Goal: Task Accomplishment & Management: Complete application form

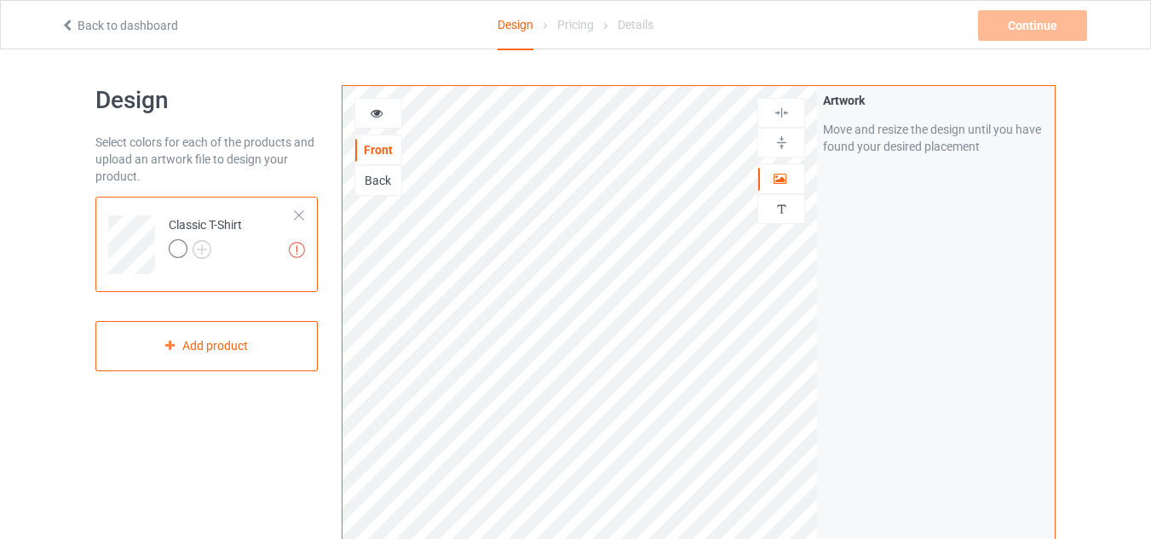
click at [308, 209] on div "Artwork resolution lower than 150 DPI may result in bad print Classic T-Shirt" at bounding box center [206, 244] width 222 height 95
click at [302, 215] on div at bounding box center [299, 216] width 12 height 12
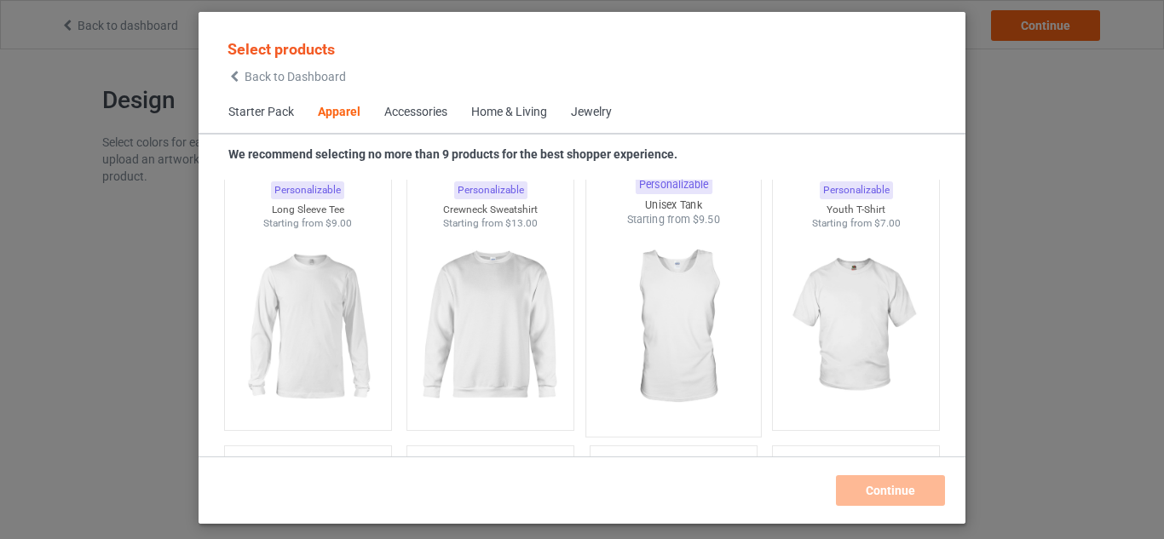
scroll to position [1239, 0]
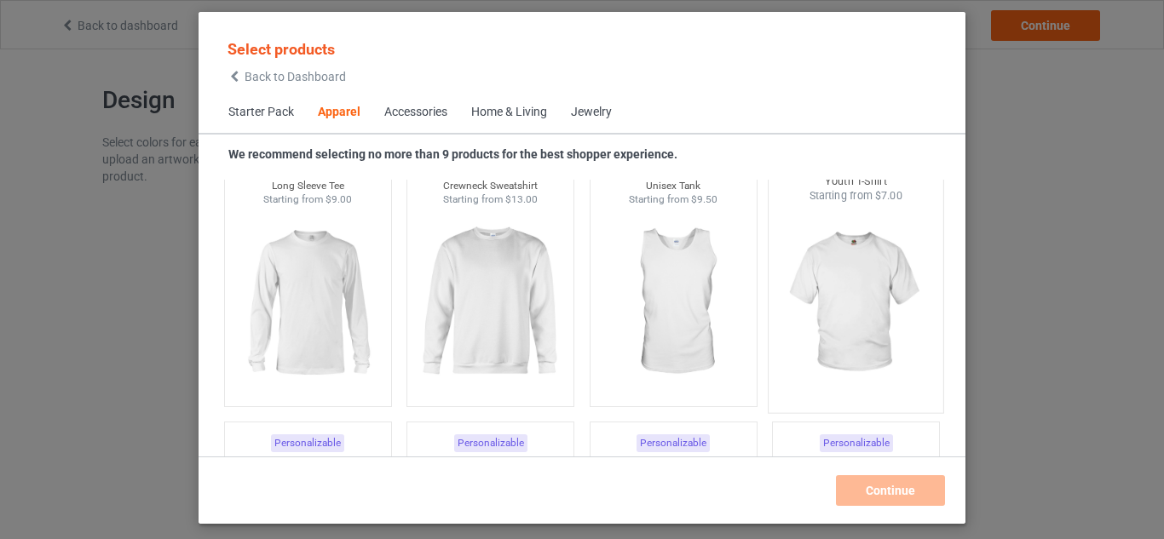
click at [785, 357] on img at bounding box center [856, 304] width 160 height 200
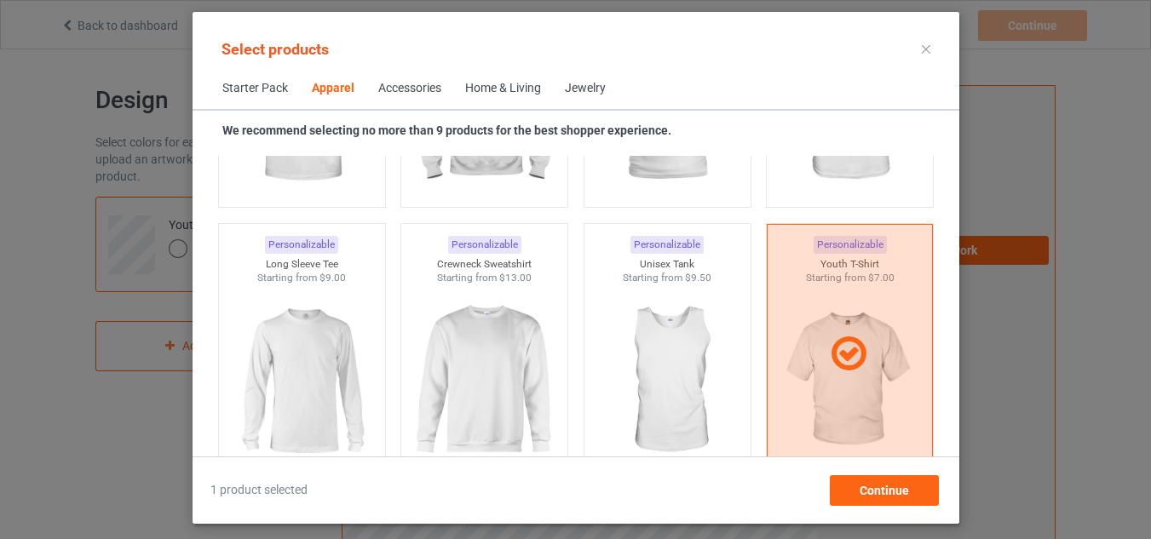
scroll to position [1159, 0]
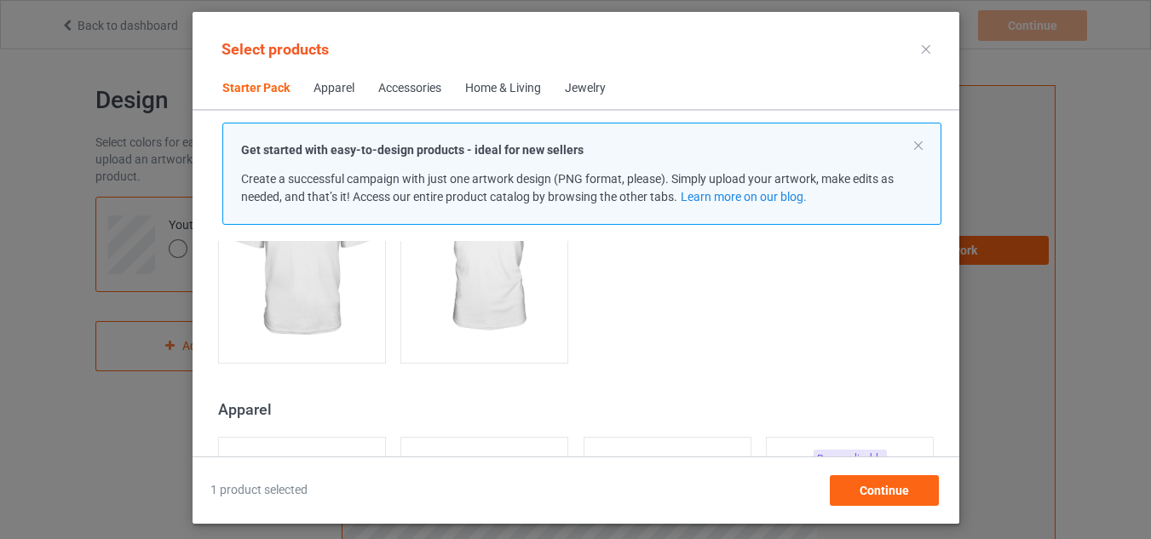
scroll to position [477, 0]
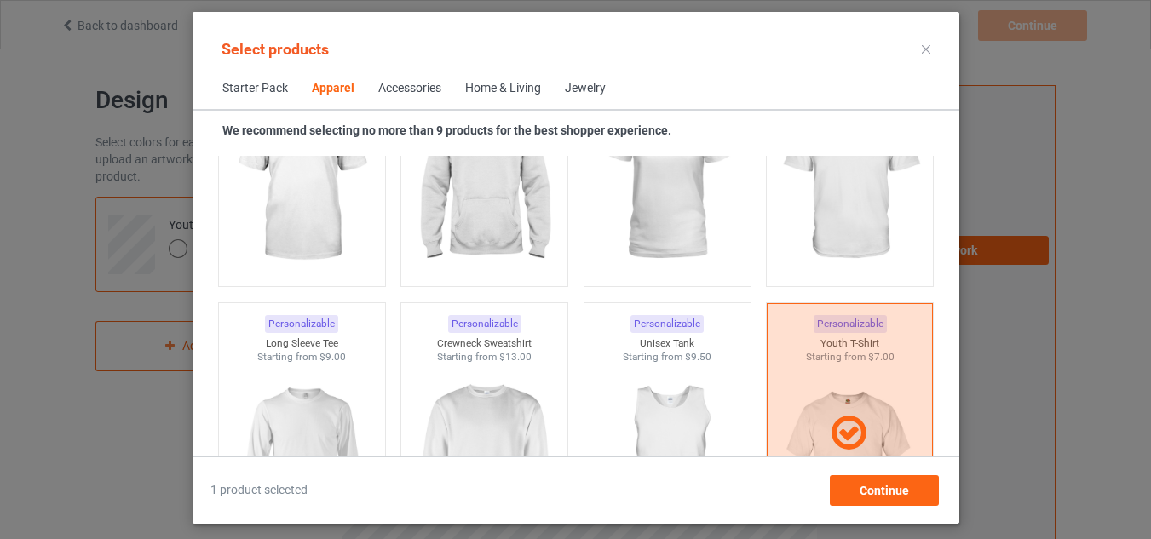
scroll to position [1082, 0]
click at [386, 95] on div "Accessories" at bounding box center [409, 88] width 63 height 17
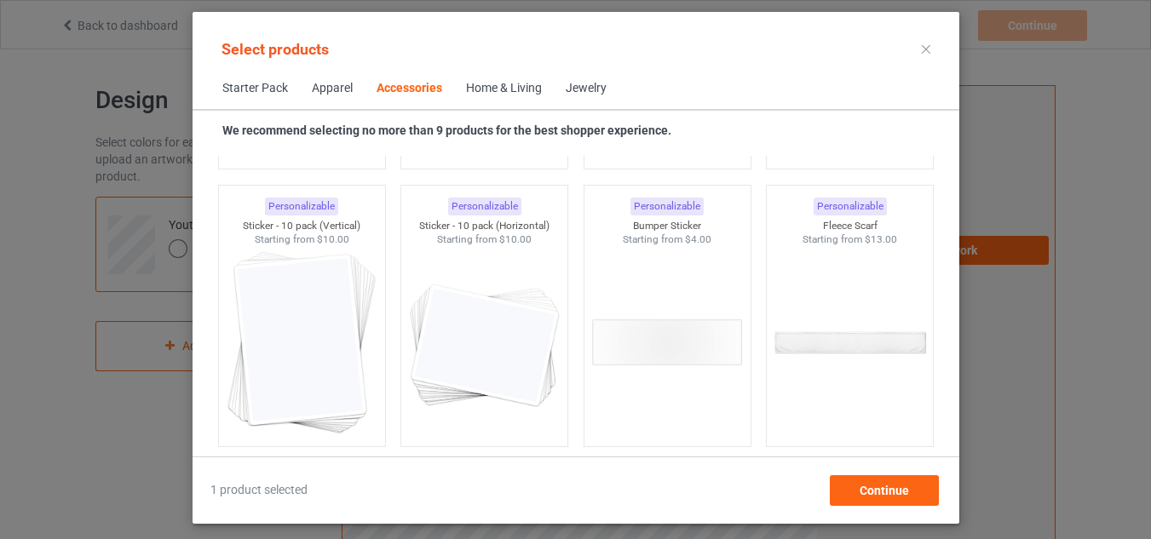
scroll to position [6526, 0]
click at [486, 90] on div "Home & Living" at bounding box center [504, 88] width 76 height 17
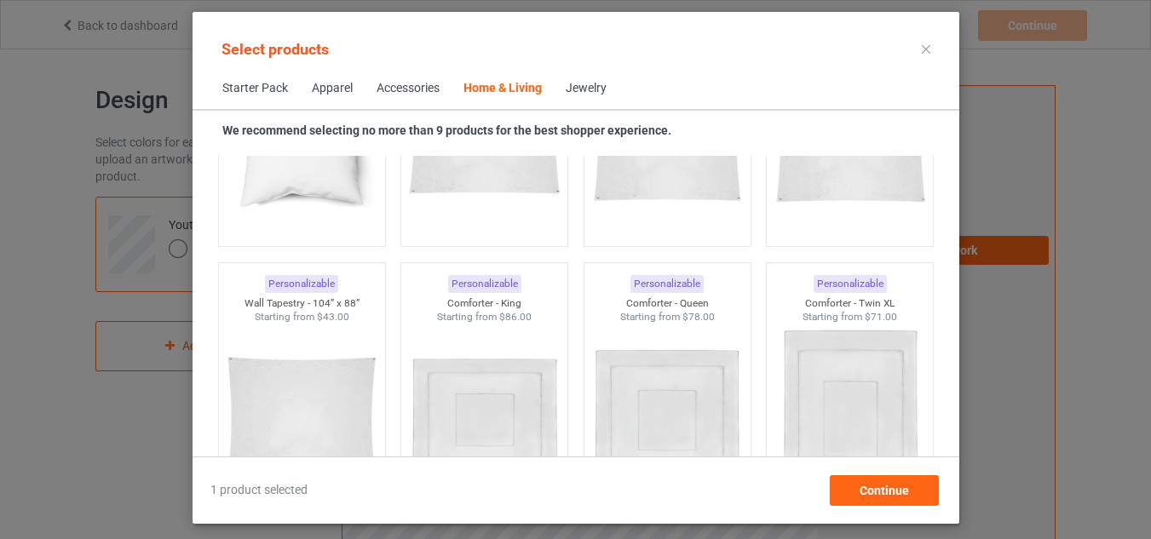
scroll to position [9005, 0]
click at [278, 89] on span "Starter Pack" at bounding box center [254, 88] width 89 height 41
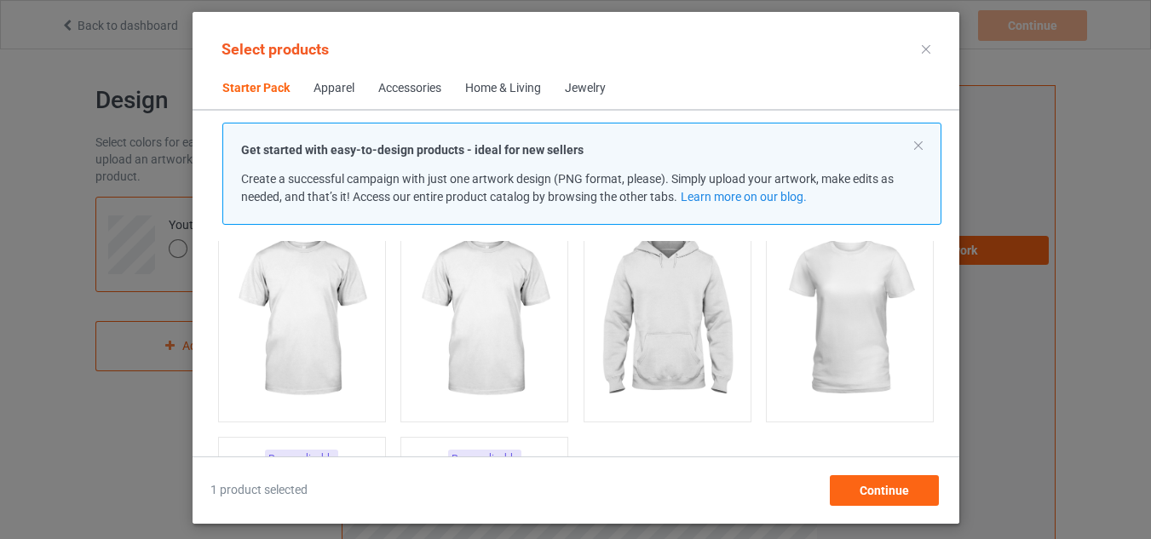
scroll to position [135, 0]
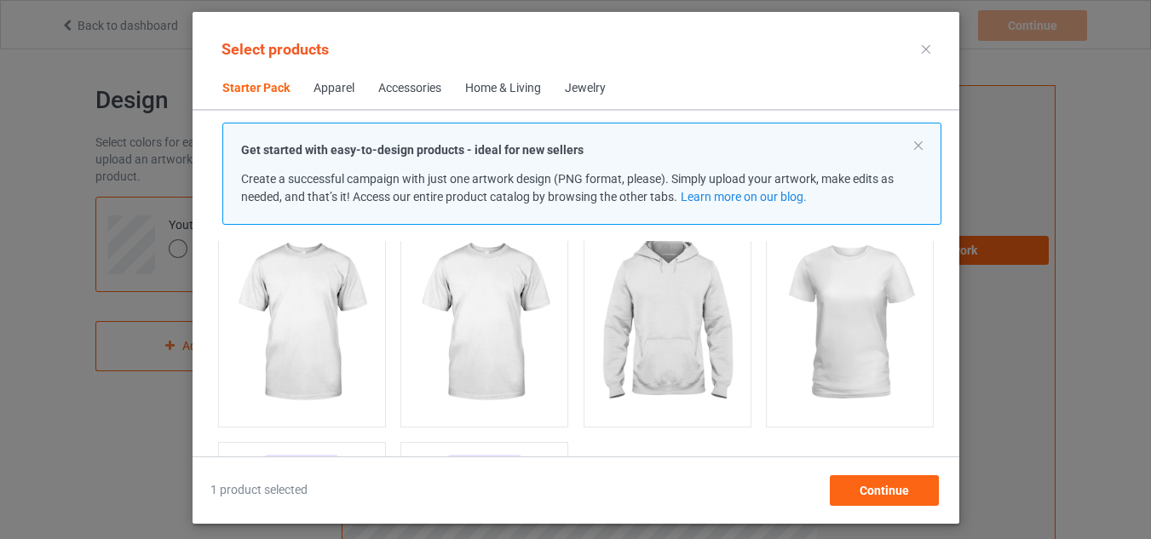
click at [299, 275] on img at bounding box center [301, 322] width 153 height 191
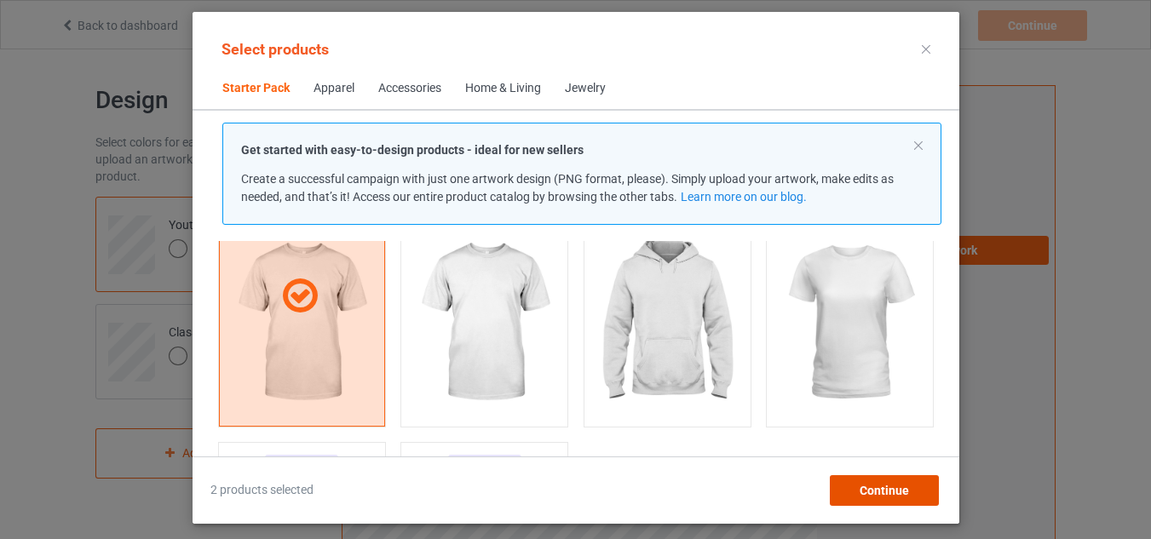
click at [844, 478] on div "Continue" at bounding box center [883, 490] width 109 height 31
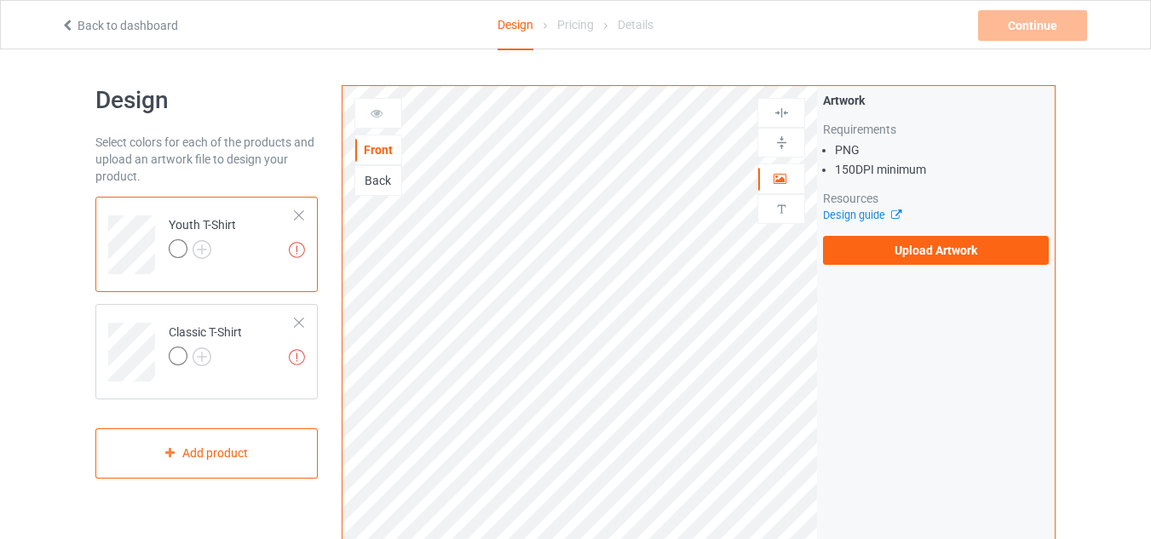
click at [298, 204] on td "Missing artworks Youth T-Shirt" at bounding box center [232, 239] width 146 height 71
click at [302, 218] on div at bounding box center [299, 216] width 12 height 12
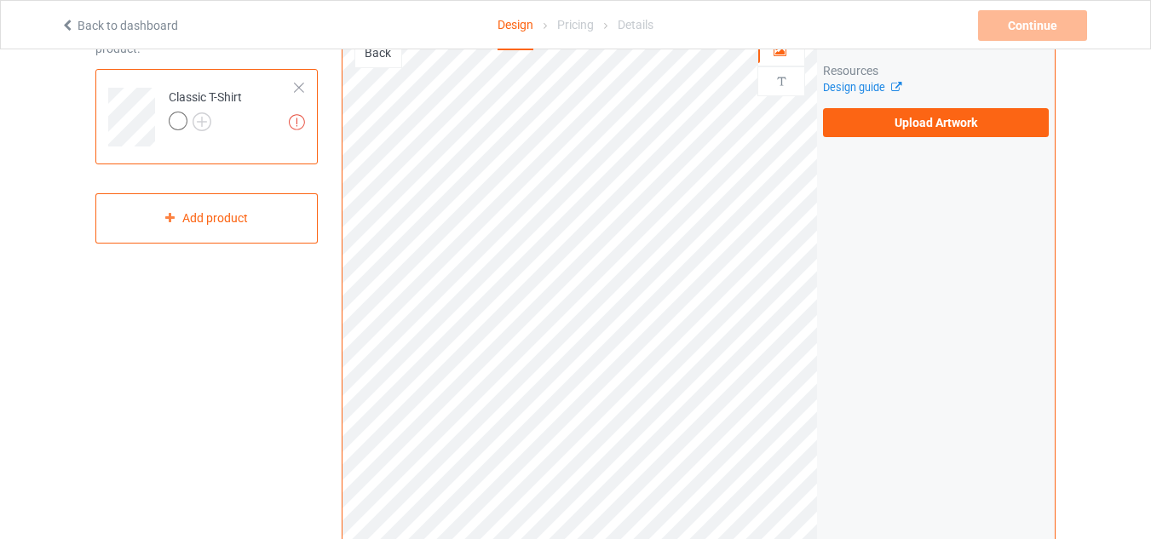
scroll to position [129, 0]
click at [901, 127] on label "Upload Artwork" at bounding box center [936, 121] width 226 height 29
click at [0, 0] on input "Upload Artwork" at bounding box center [0, 0] width 0 height 0
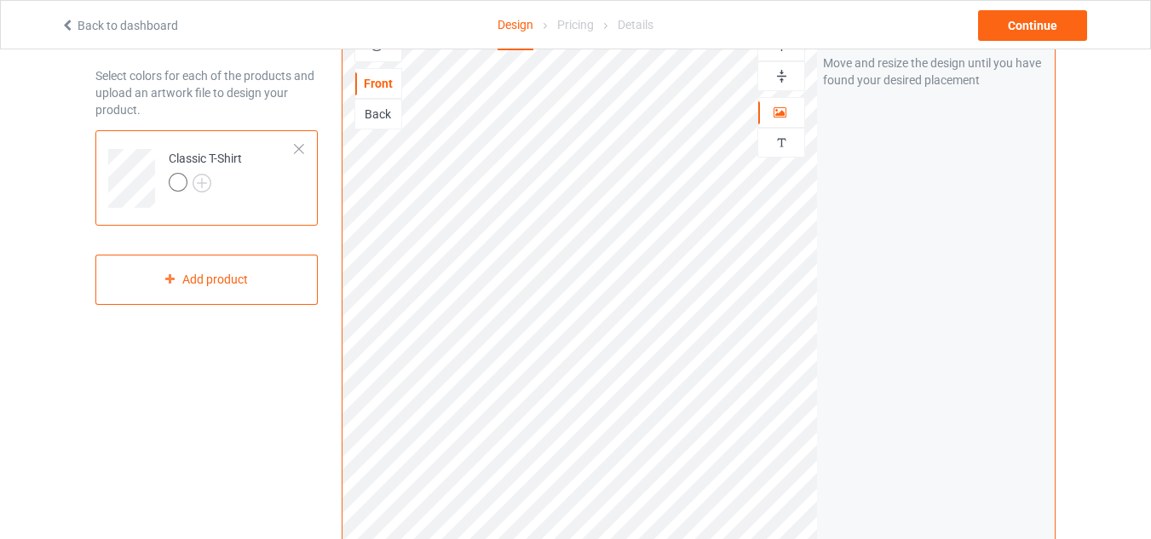
scroll to position [68, 0]
click at [208, 168] on div "Classic T-Shirt" at bounding box center [205, 168] width 73 height 41
click at [206, 180] on img at bounding box center [202, 181] width 19 height 19
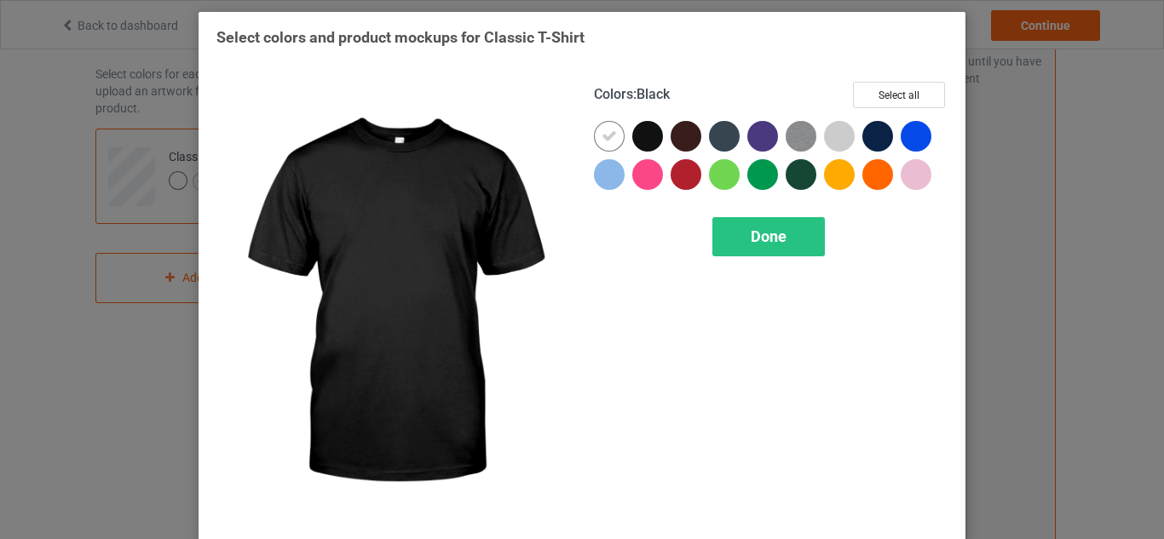
click at [642, 132] on div at bounding box center [647, 136] width 31 height 31
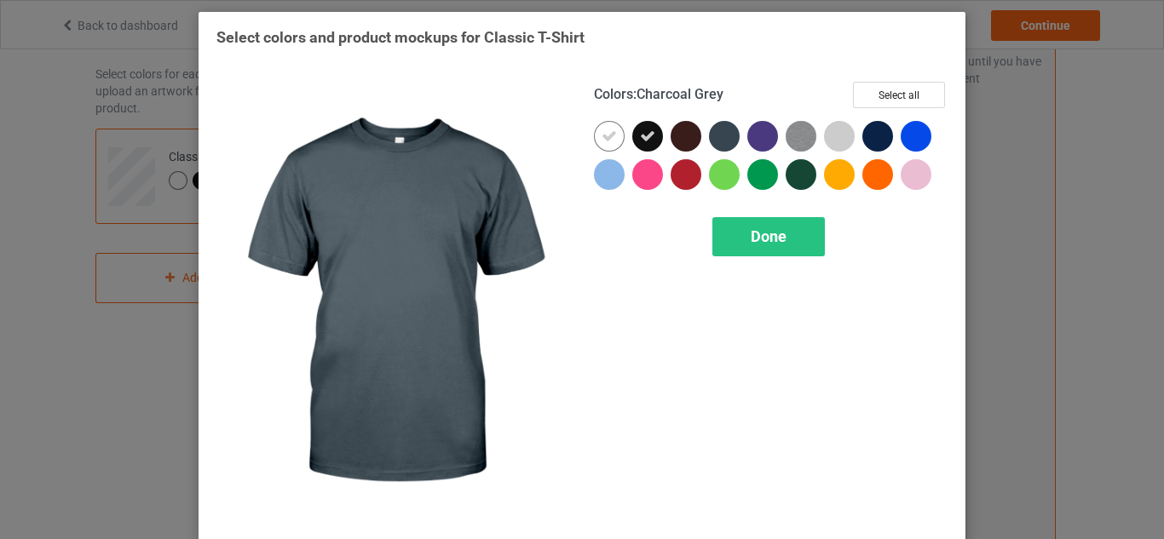
click at [725, 145] on div at bounding box center [724, 136] width 31 height 31
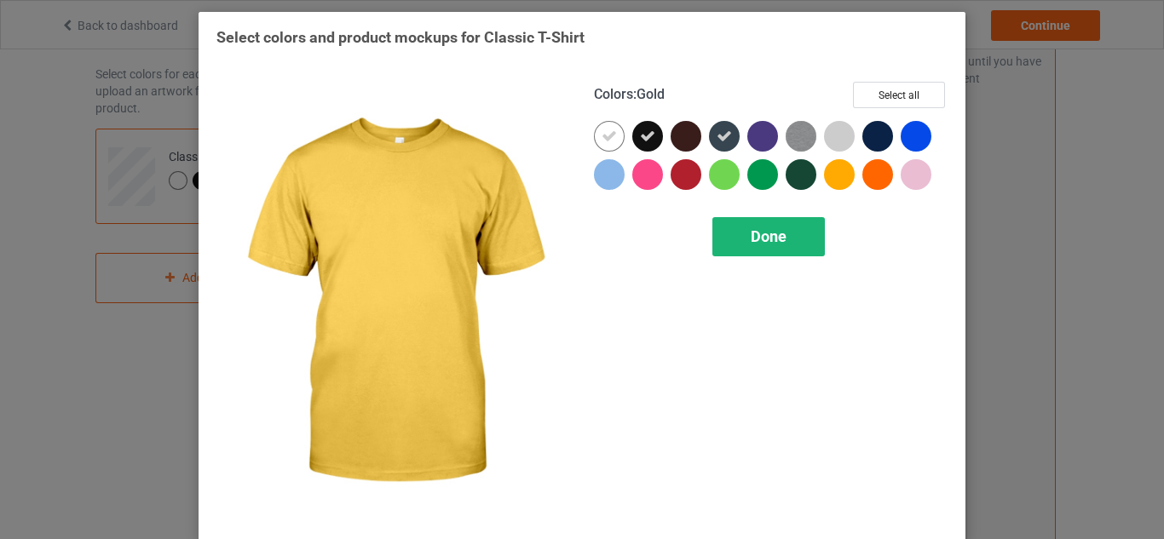
click at [781, 228] on div "Done" at bounding box center [768, 236] width 112 height 39
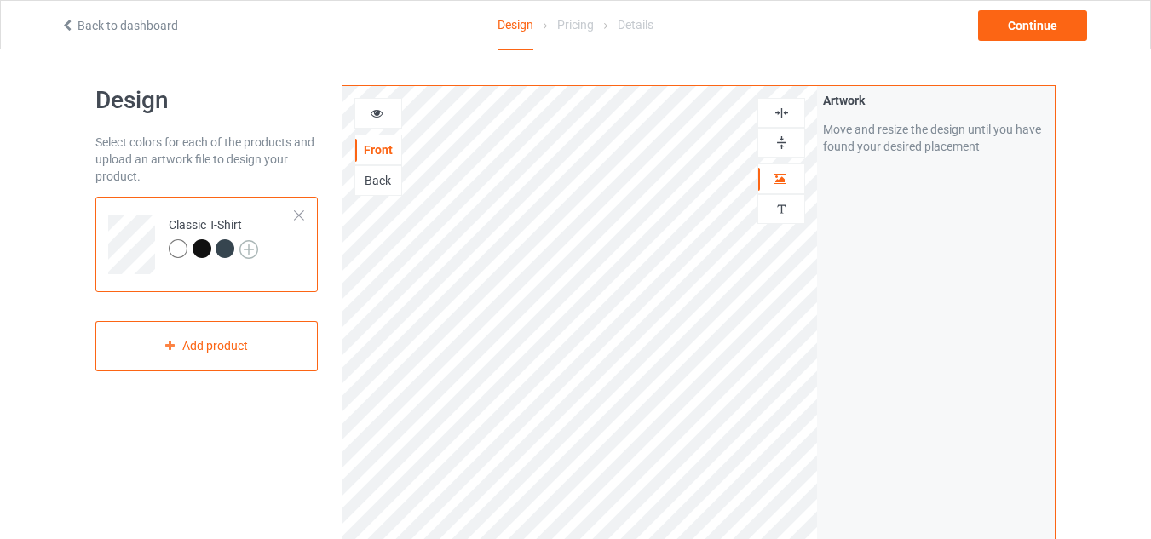
click at [248, 252] on img at bounding box center [248, 249] width 19 height 19
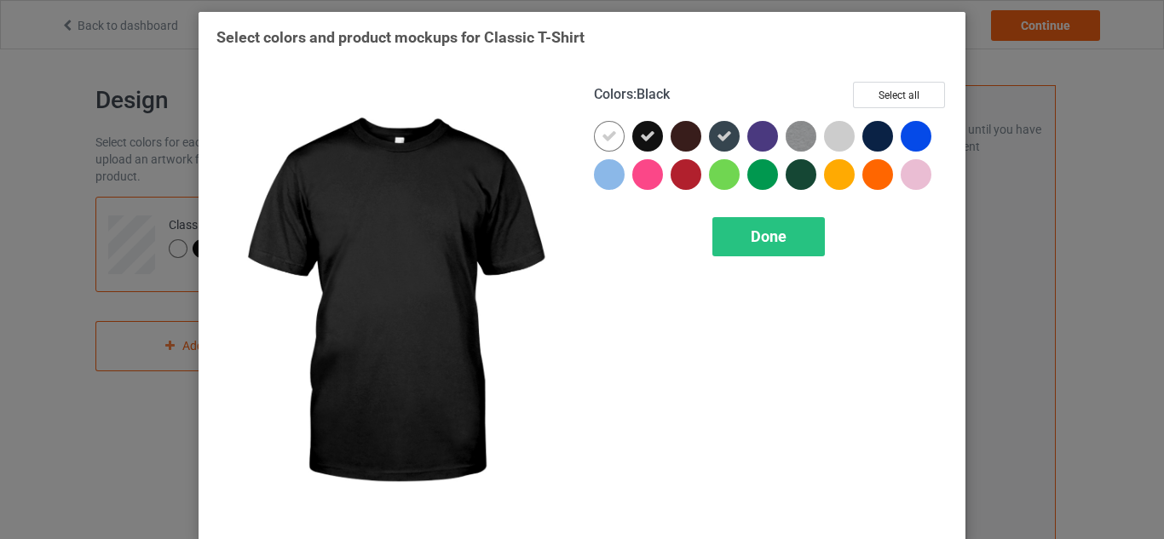
click at [648, 130] on icon at bounding box center [647, 136] width 15 height 15
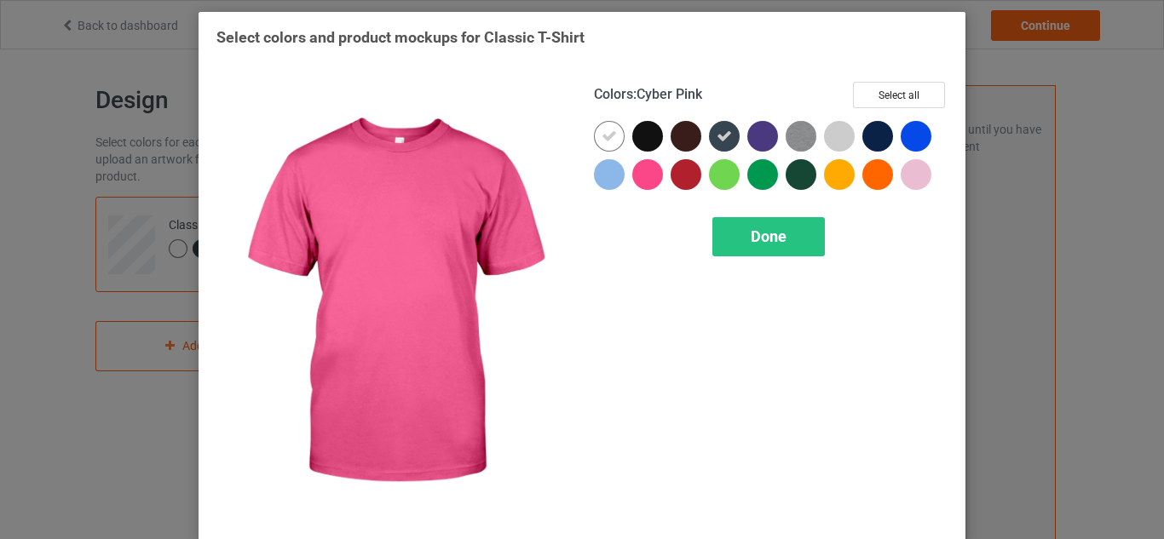
click at [639, 168] on div at bounding box center [647, 174] width 31 height 31
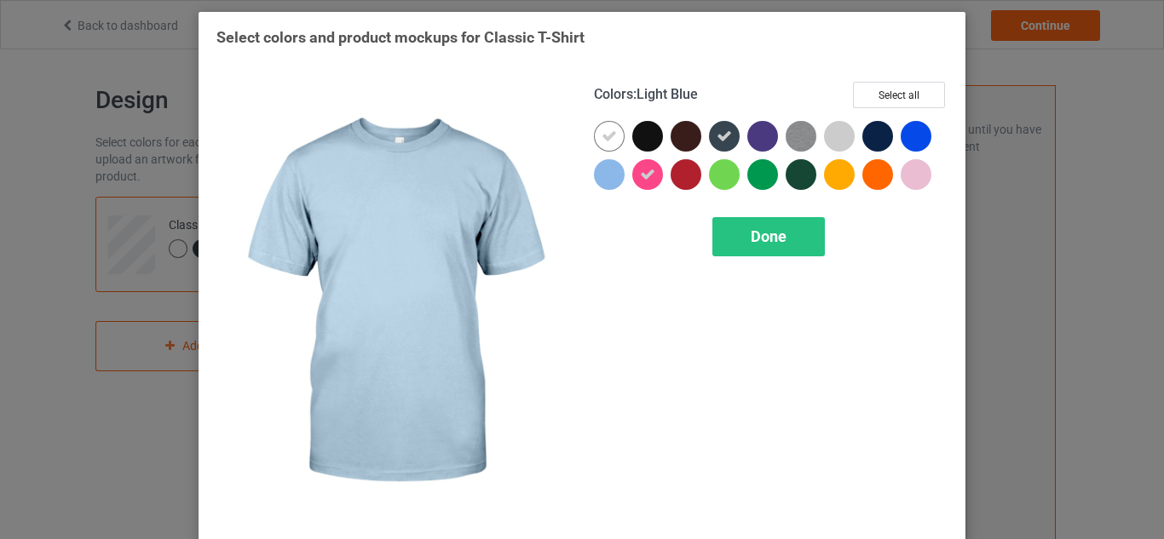
click at [598, 175] on div at bounding box center [609, 174] width 31 height 31
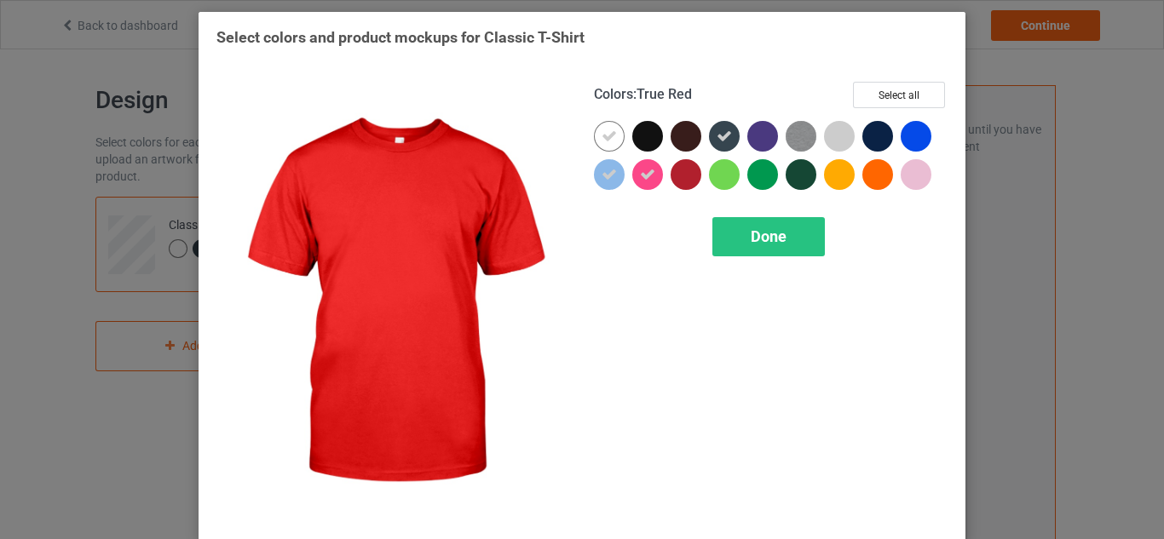
click at [676, 176] on div at bounding box center [686, 174] width 31 height 31
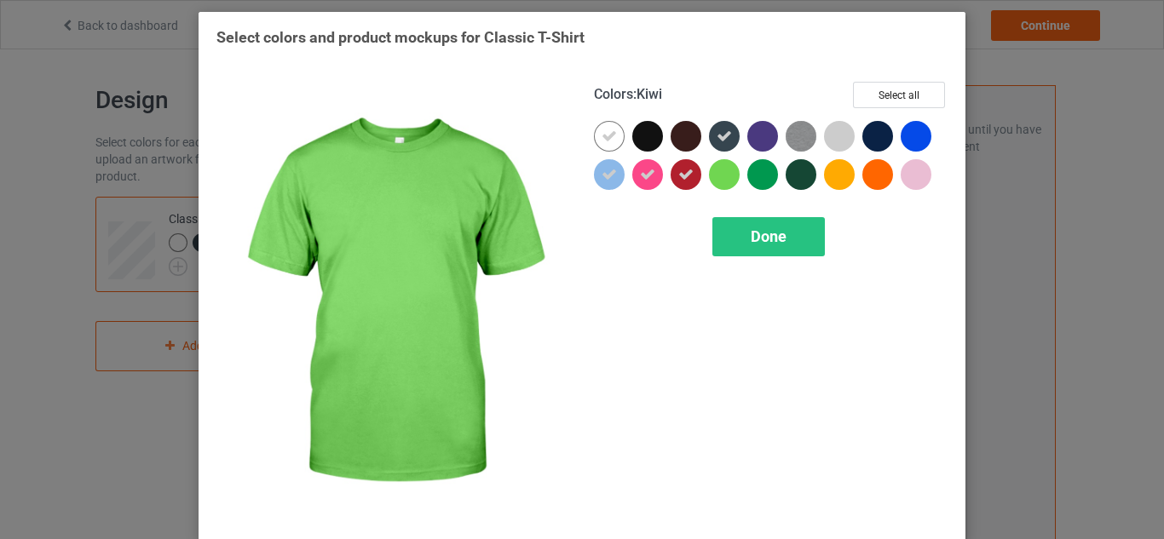
click at [711, 176] on div at bounding box center [724, 174] width 31 height 31
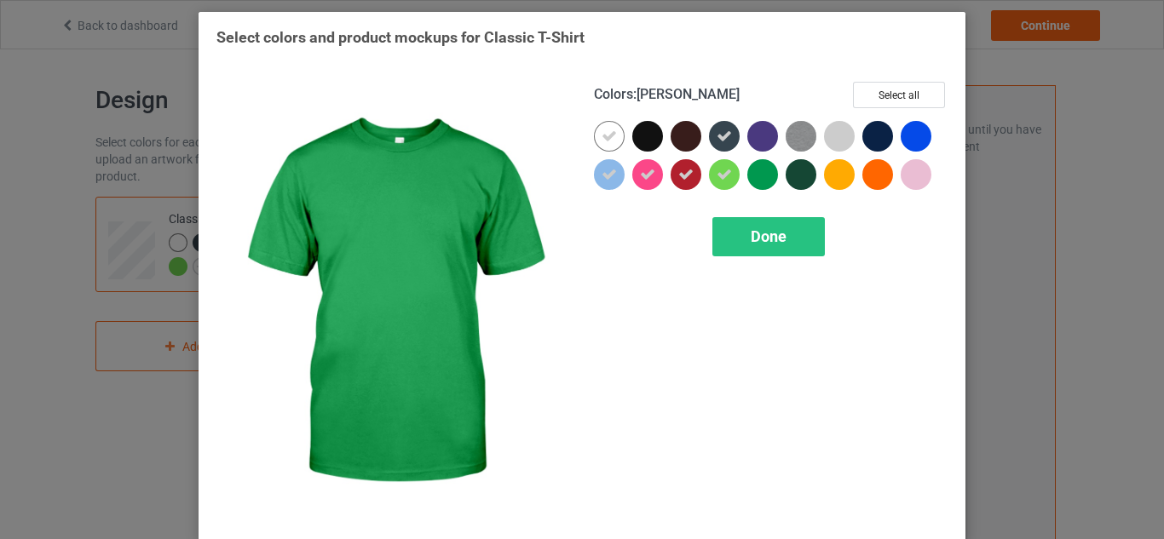
click at [760, 182] on div at bounding box center [762, 174] width 31 height 31
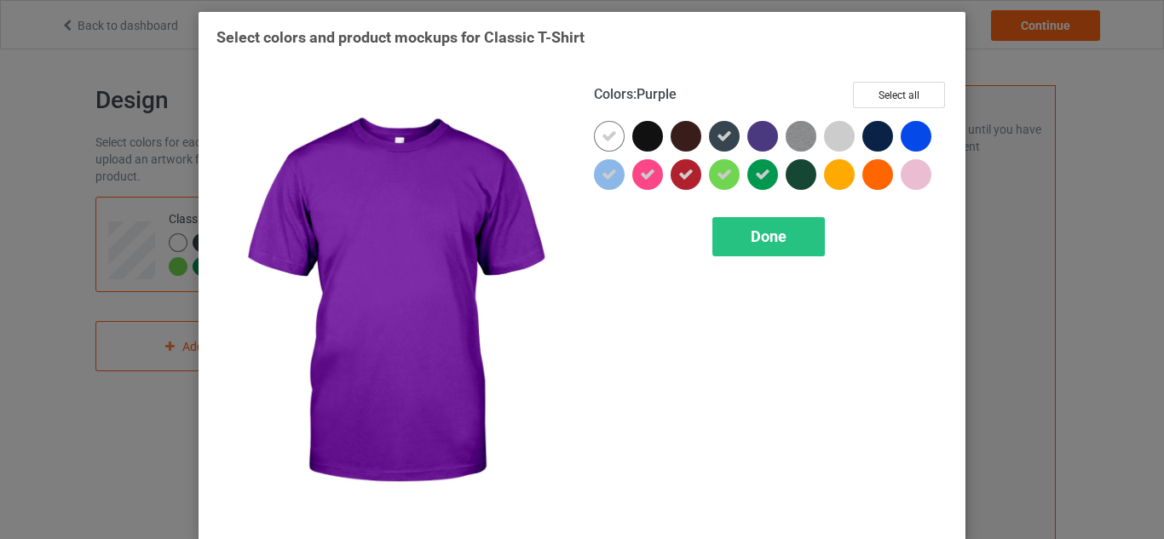
click at [755, 147] on div at bounding box center [762, 136] width 31 height 31
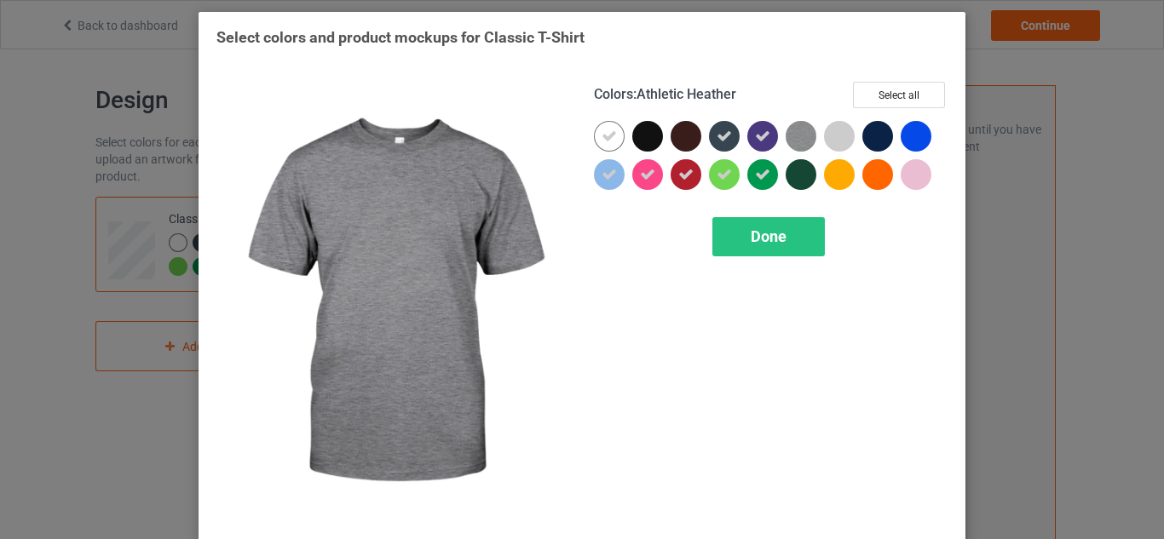
click at [787, 143] on img at bounding box center [801, 136] width 31 height 31
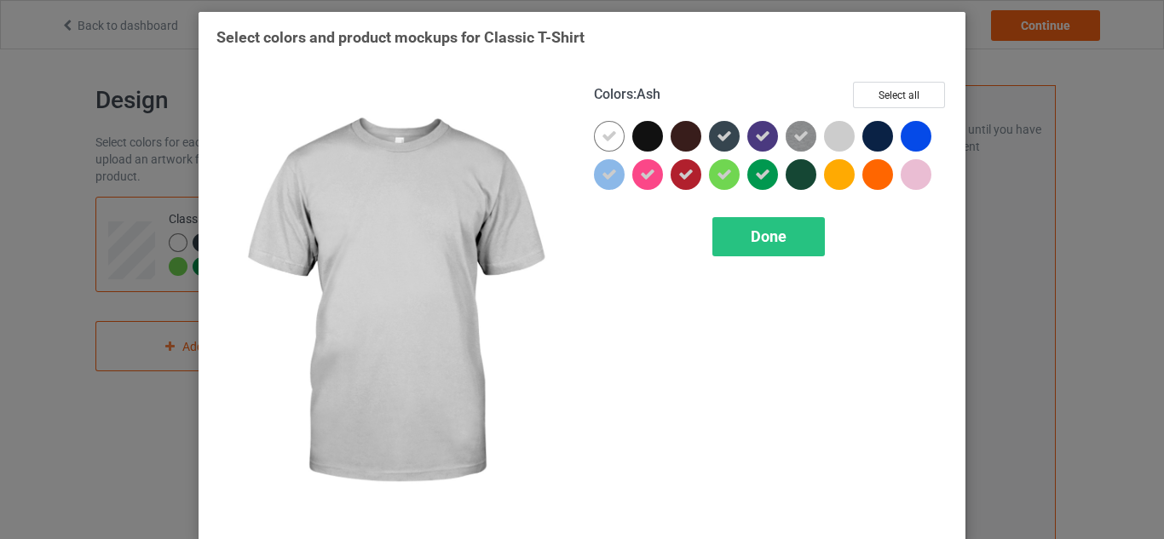
click at [847, 135] on div at bounding box center [839, 136] width 31 height 31
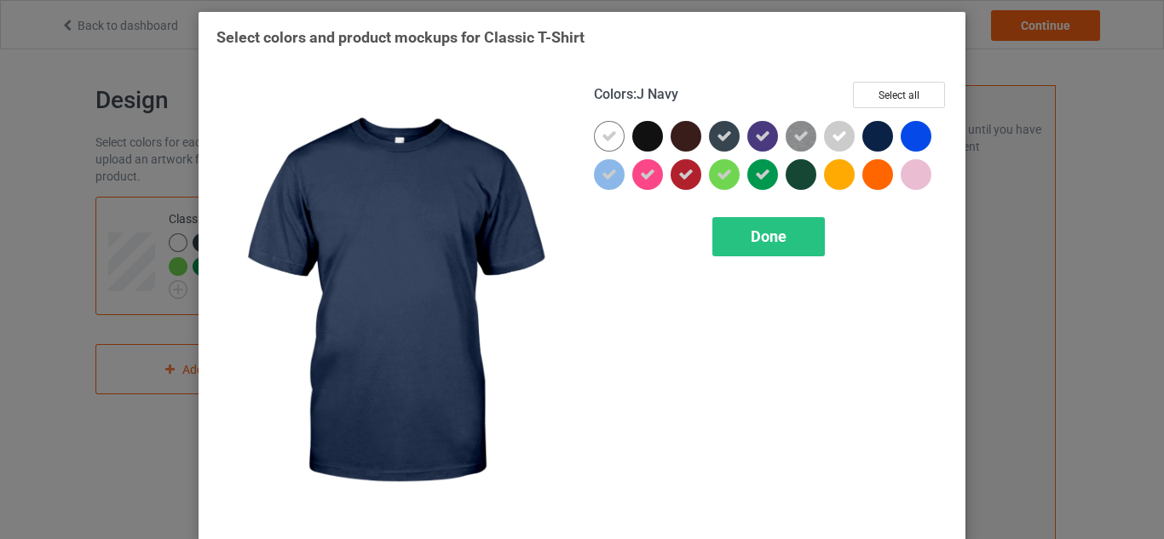
click at [865, 135] on div at bounding box center [877, 136] width 31 height 31
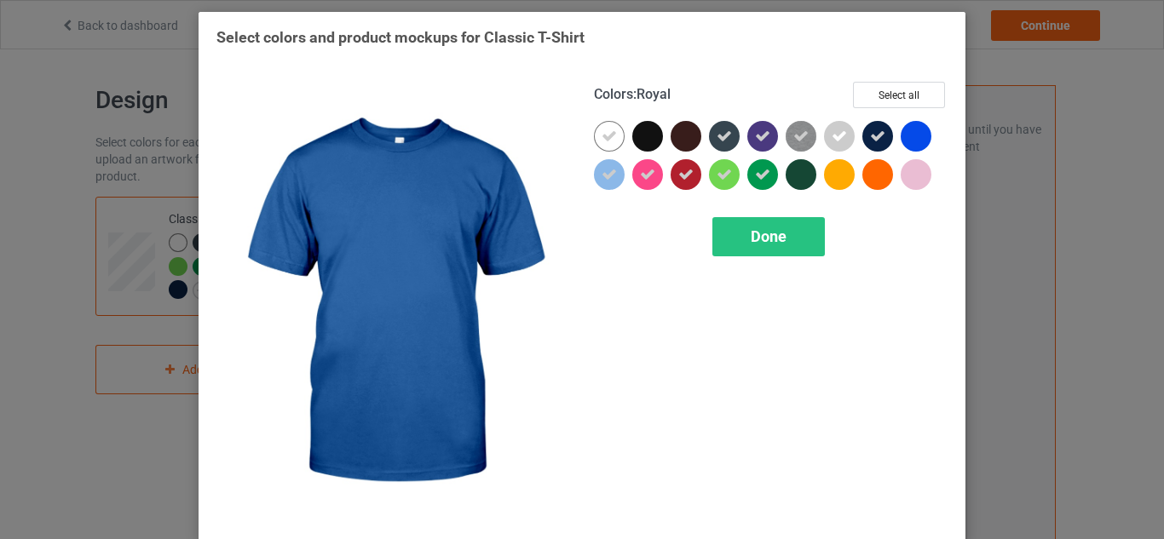
click at [901, 137] on div at bounding box center [916, 136] width 31 height 31
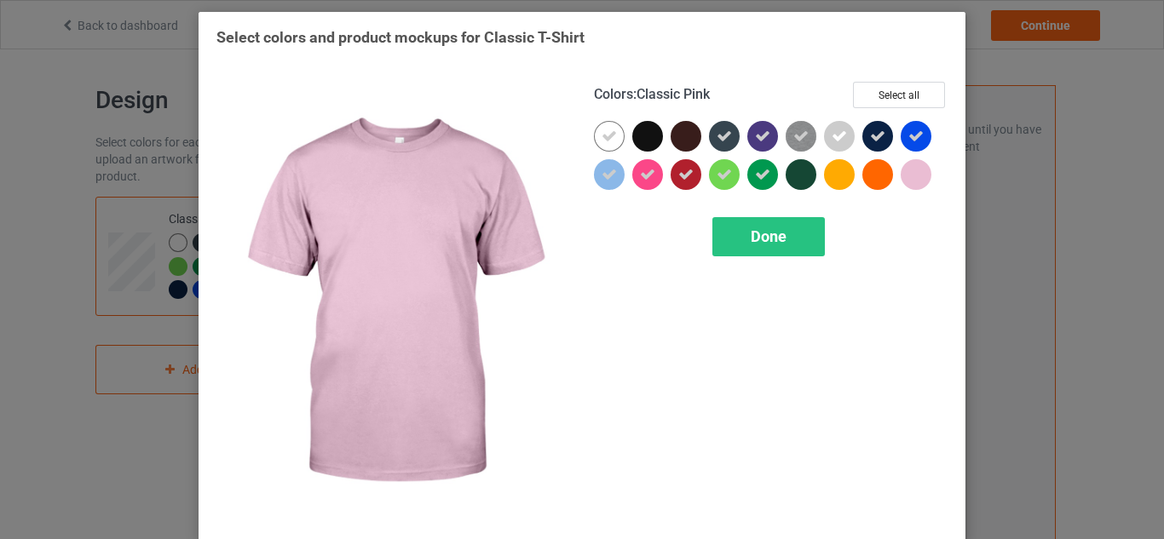
click at [904, 172] on div at bounding box center [916, 174] width 31 height 31
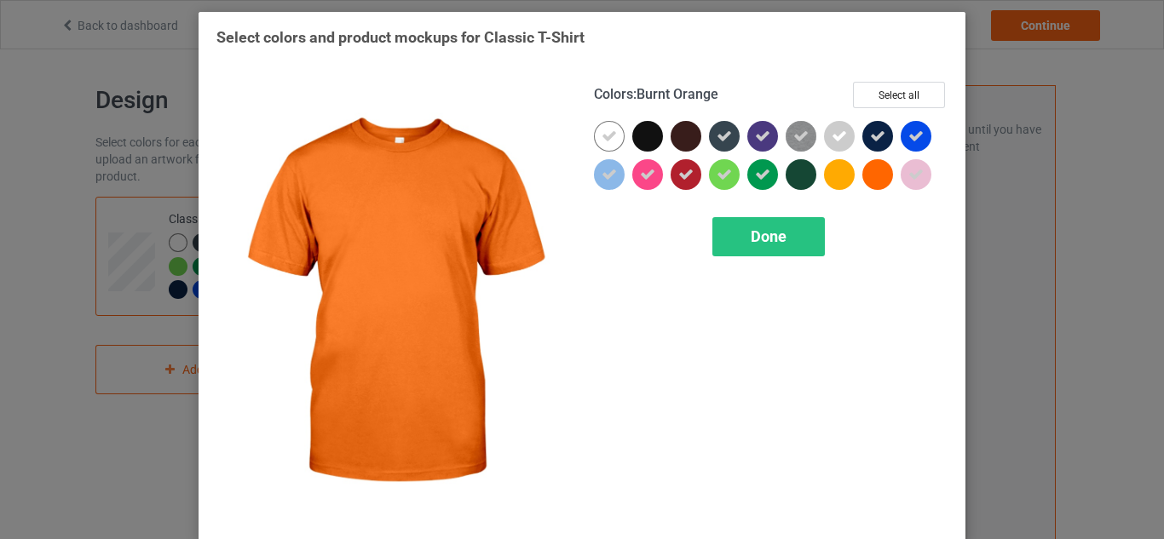
click at [868, 180] on div at bounding box center [877, 174] width 31 height 31
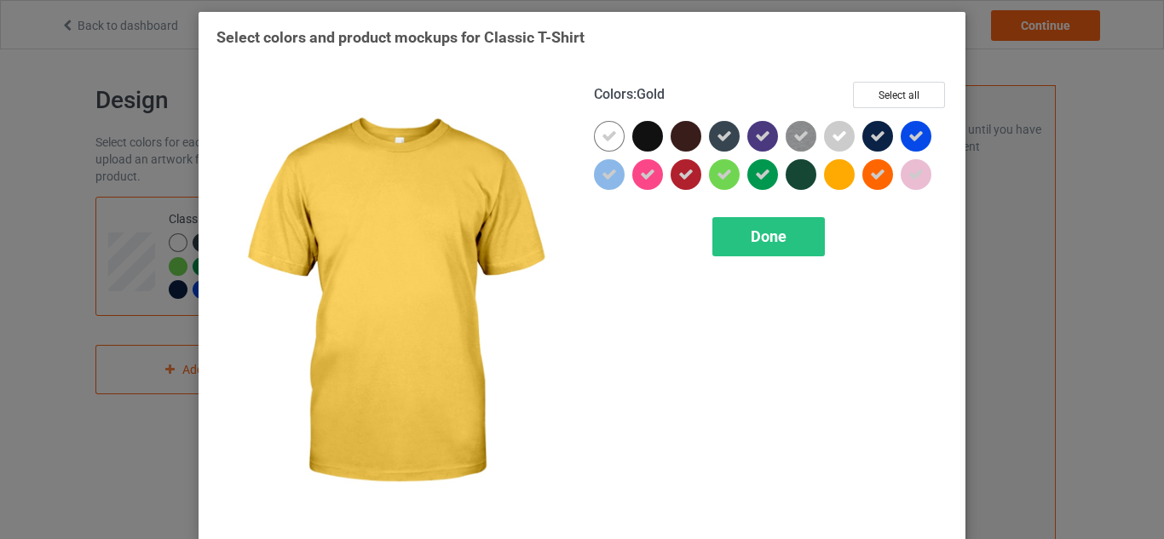
click at [825, 170] on div at bounding box center [839, 174] width 31 height 31
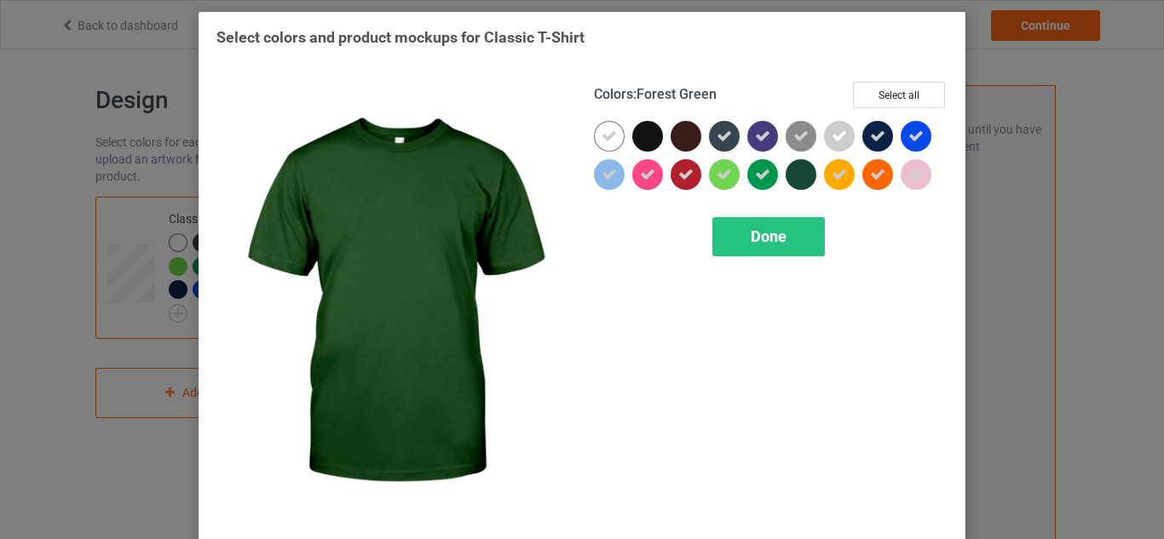
click at [796, 173] on div at bounding box center [801, 174] width 31 height 31
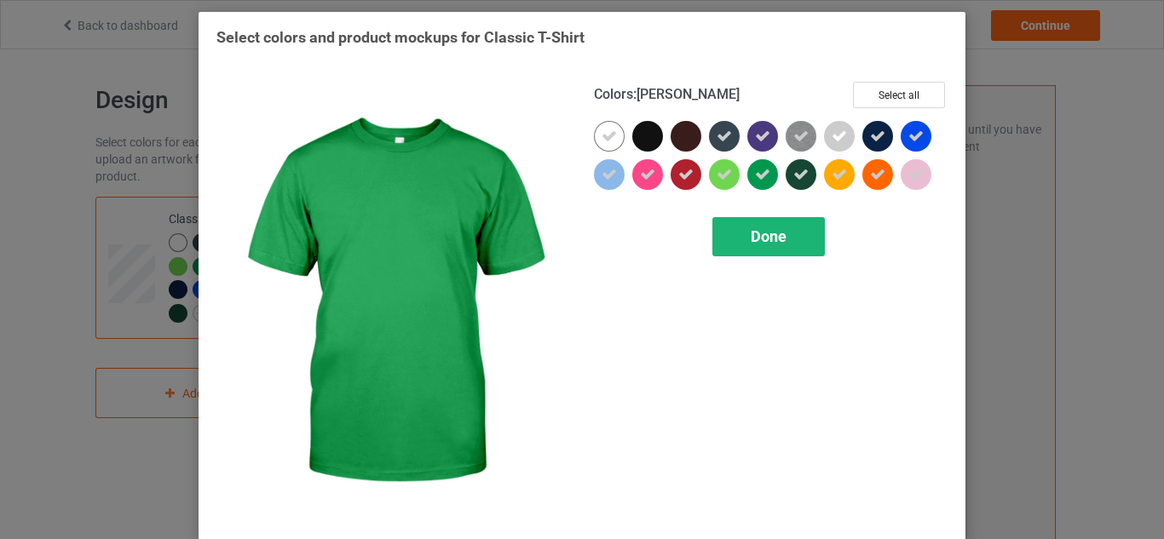
click at [758, 248] on div "Done" at bounding box center [768, 236] width 112 height 39
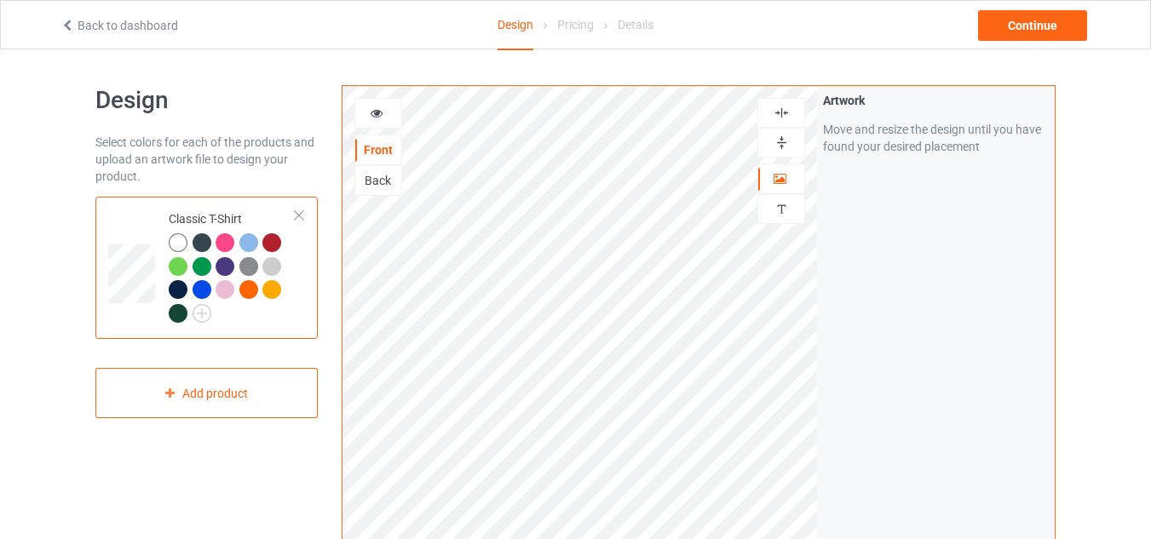
click at [389, 115] on div at bounding box center [378, 113] width 46 height 17
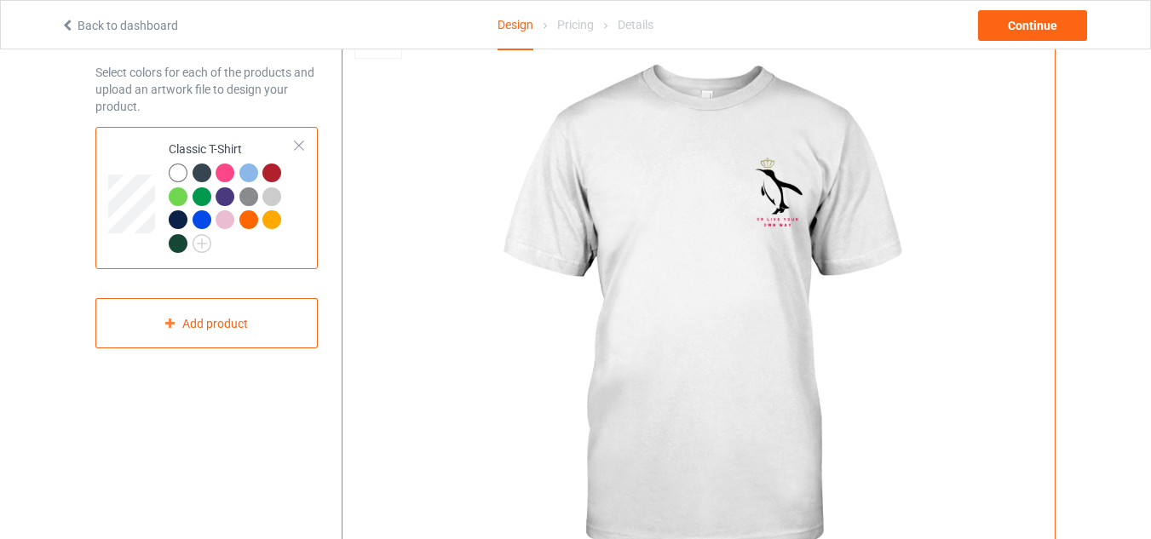
scroll to position [69, 0]
click at [238, 222] on div at bounding box center [228, 223] width 24 height 24
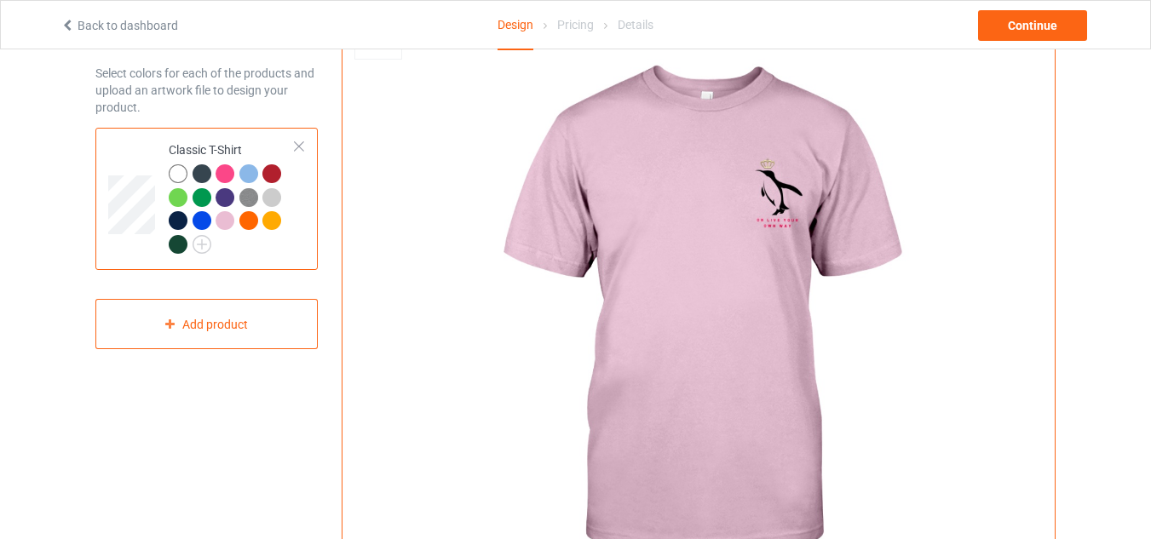
click at [199, 173] on div at bounding box center [202, 173] width 19 height 19
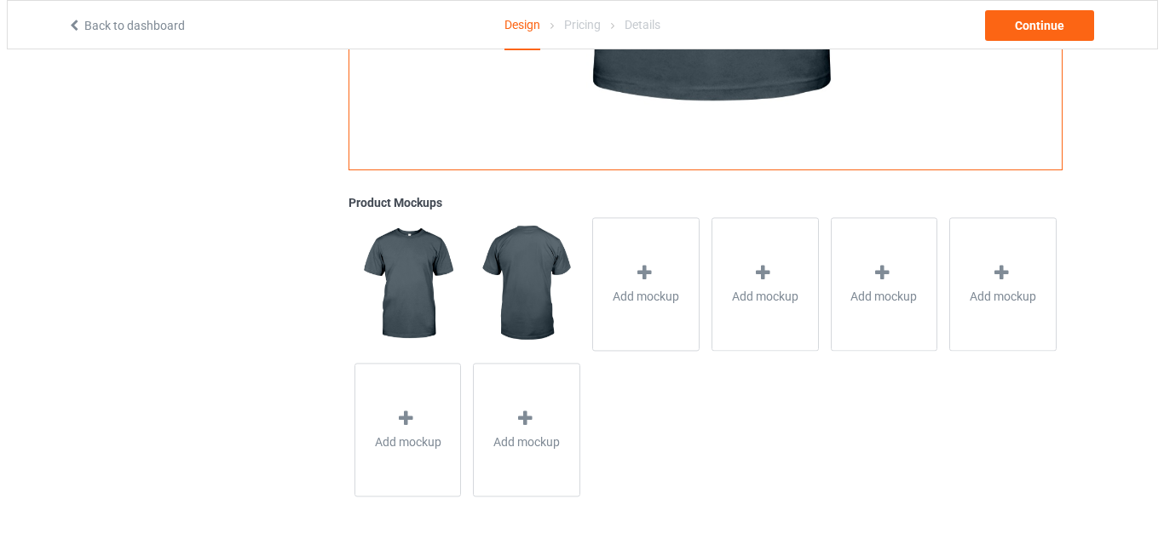
scroll to position [521, 0]
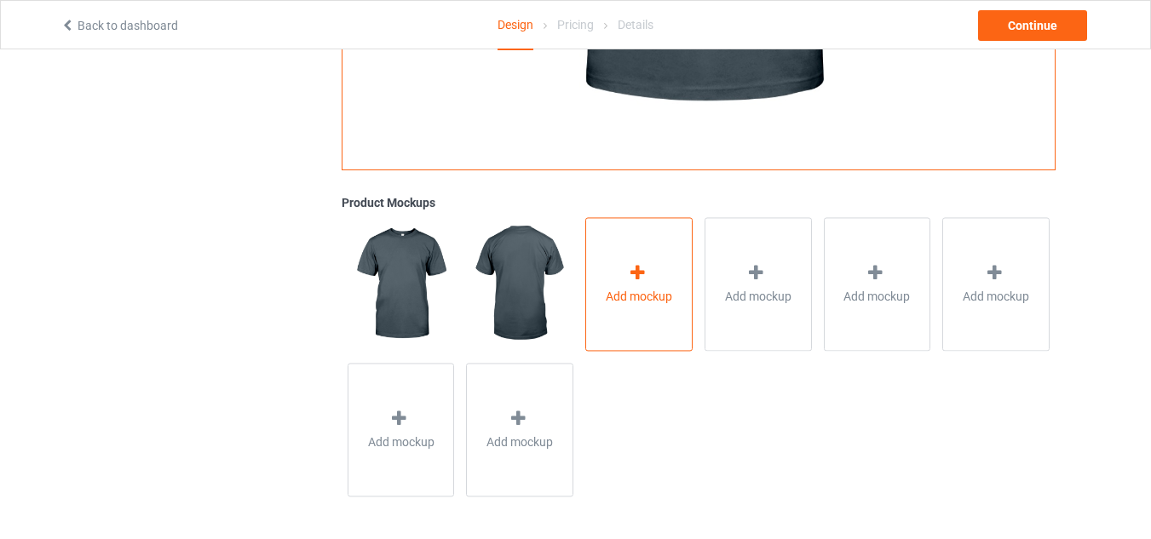
click at [656, 267] on div "Add mockup" at bounding box center [638, 284] width 107 height 134
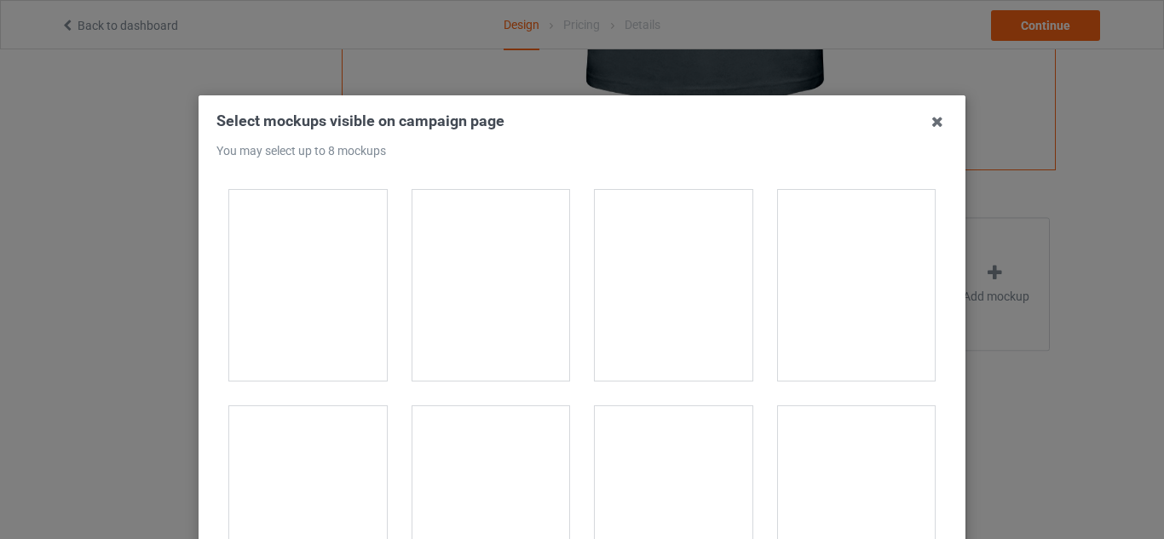
scroll to position [1488, 0]
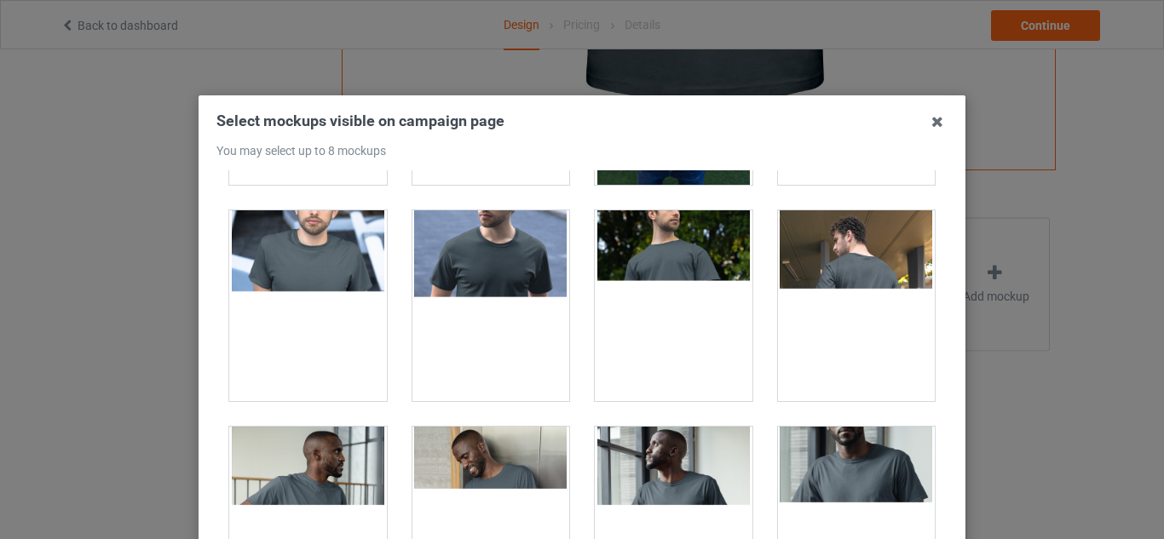
click at [505, 319] on div at bounding box center [491, 305] width 158 height 191
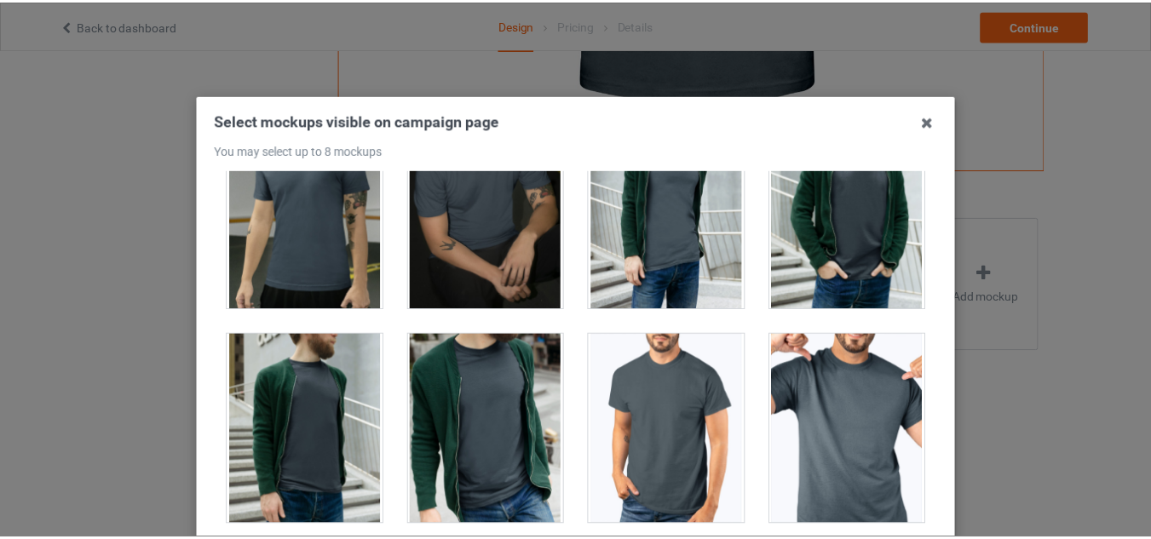
scroll to position [3095, 0]
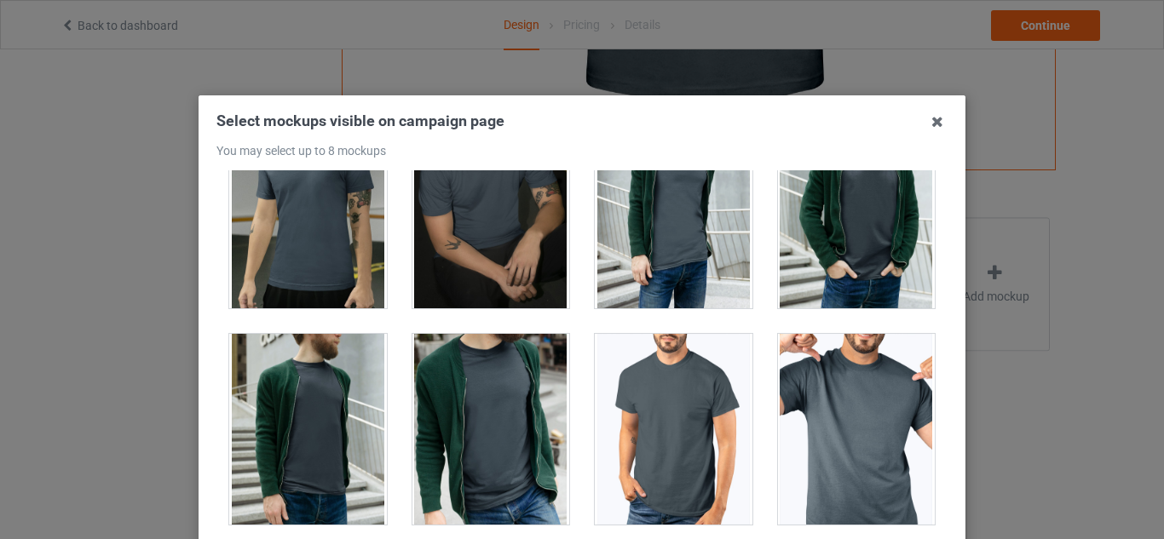
click at [791, 458] on div at bounding box center [857, 429] width 158 height 191
click at [927, 114] on icon at bounding box center [937, 121] width 27 height 27
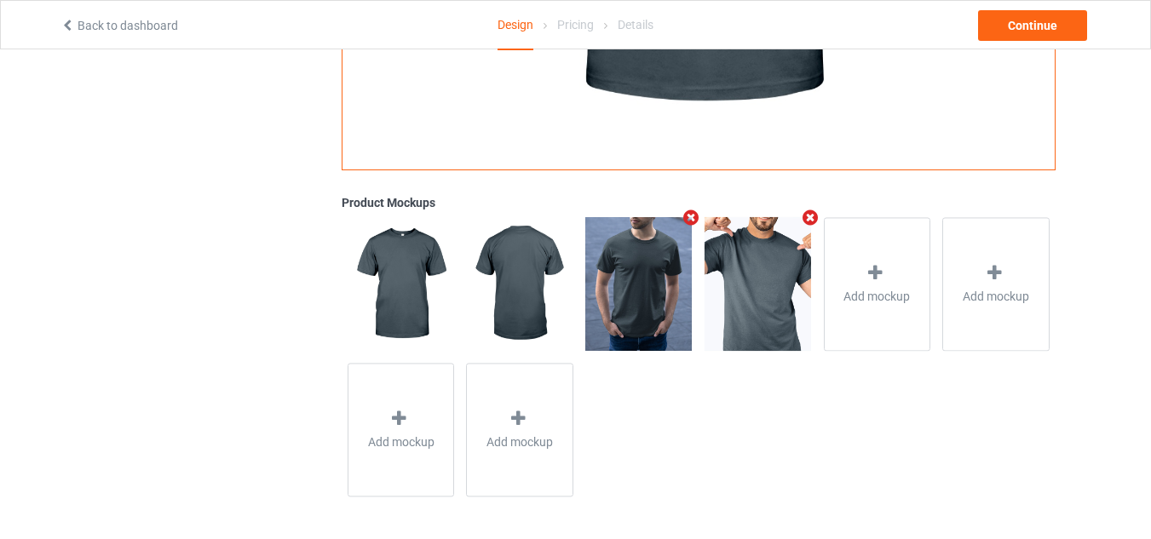
scroll to position [0, 0]
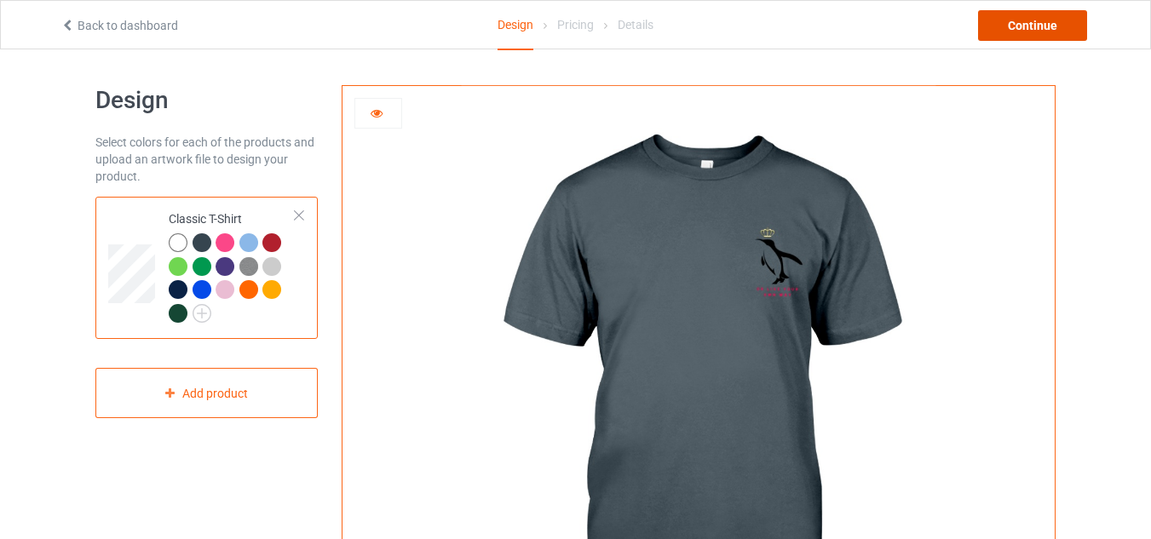
click at [1056, 35] on div "Continue" at bounding box center [1032, 25] width 109 height 31
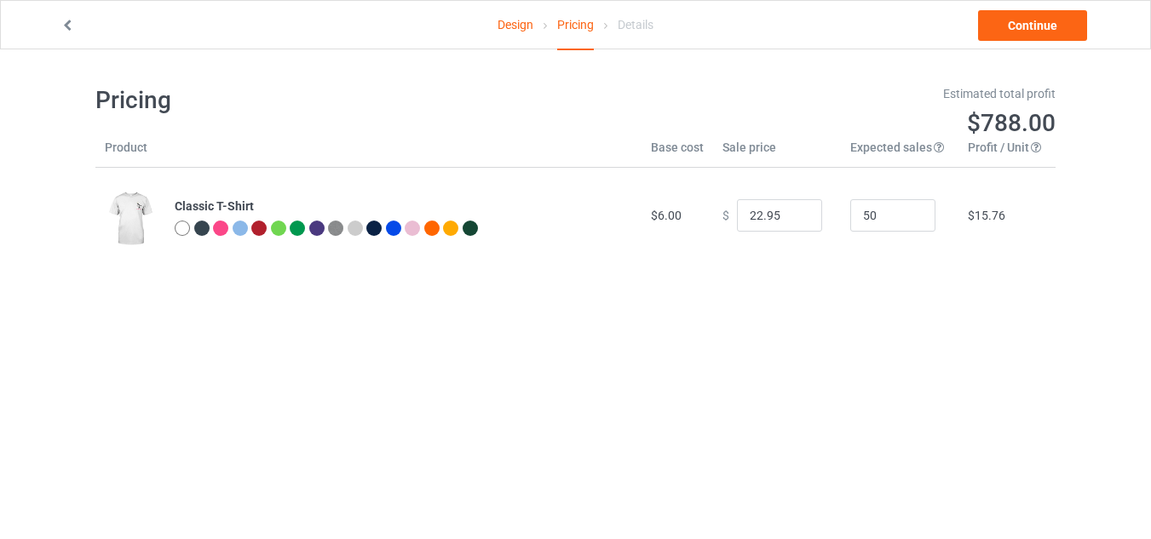
click at [314, 371] on body "Design Pricing Details Continue Pricing Estimated total profit $788.00 Product …" at bounding box center [575, 318] width 1151 height 539
click at [775, 212] on input "22.95" at bounding box center [779, 215] width 85 height 32
type input "26"
